Goal: Task Accomplishment & Management: Manage account settings

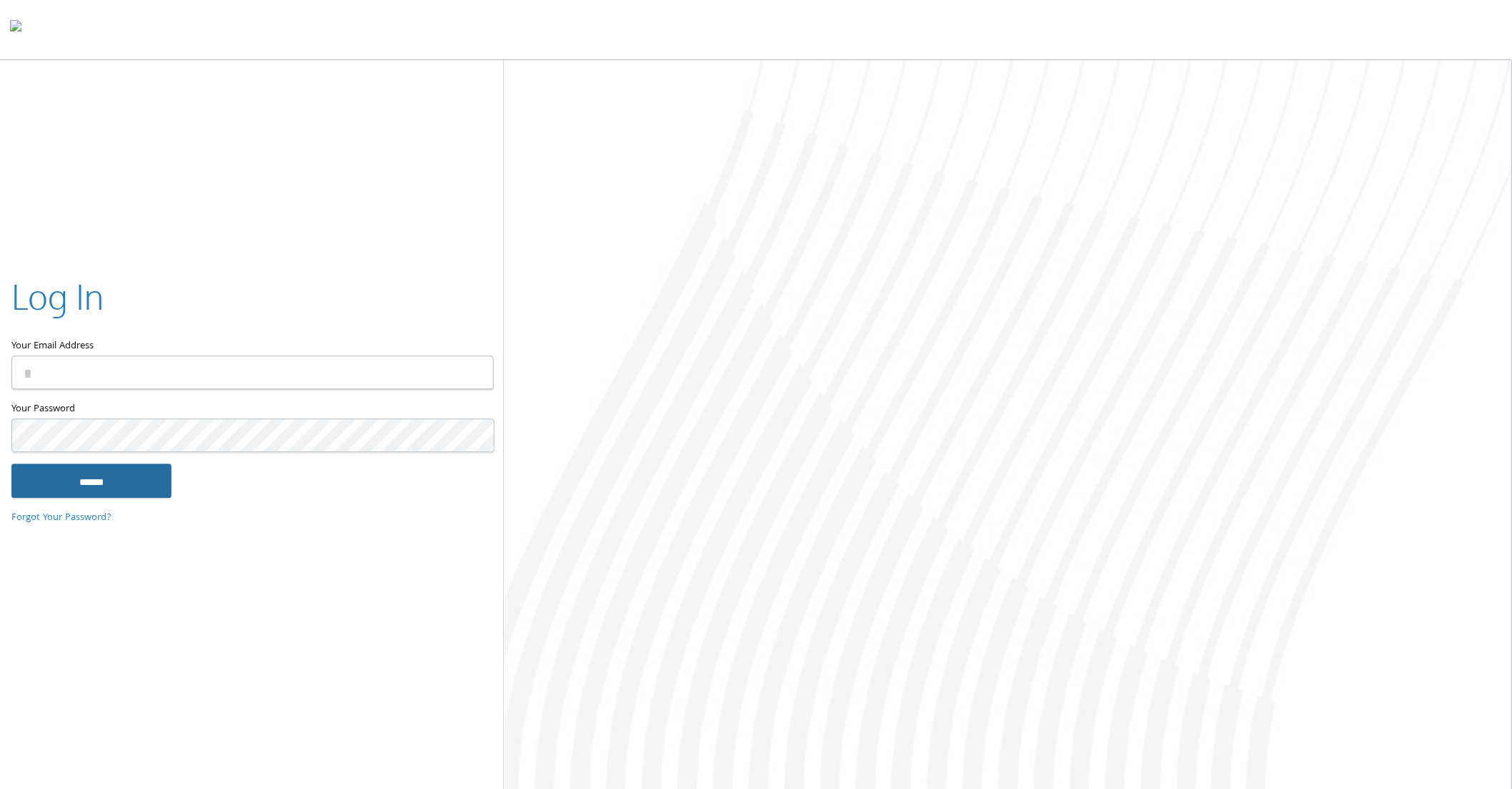
type input "**********"
click at [133, 495] on input "******" at bounding box center [91, 480] width 160 height 35
